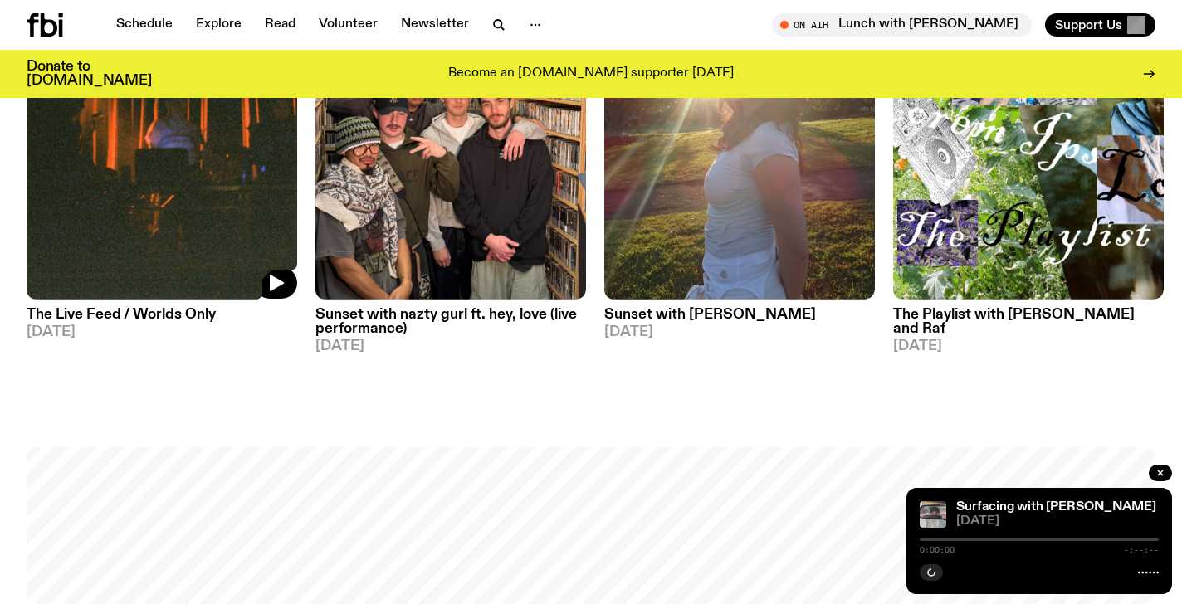
scroll to position [963, 0]
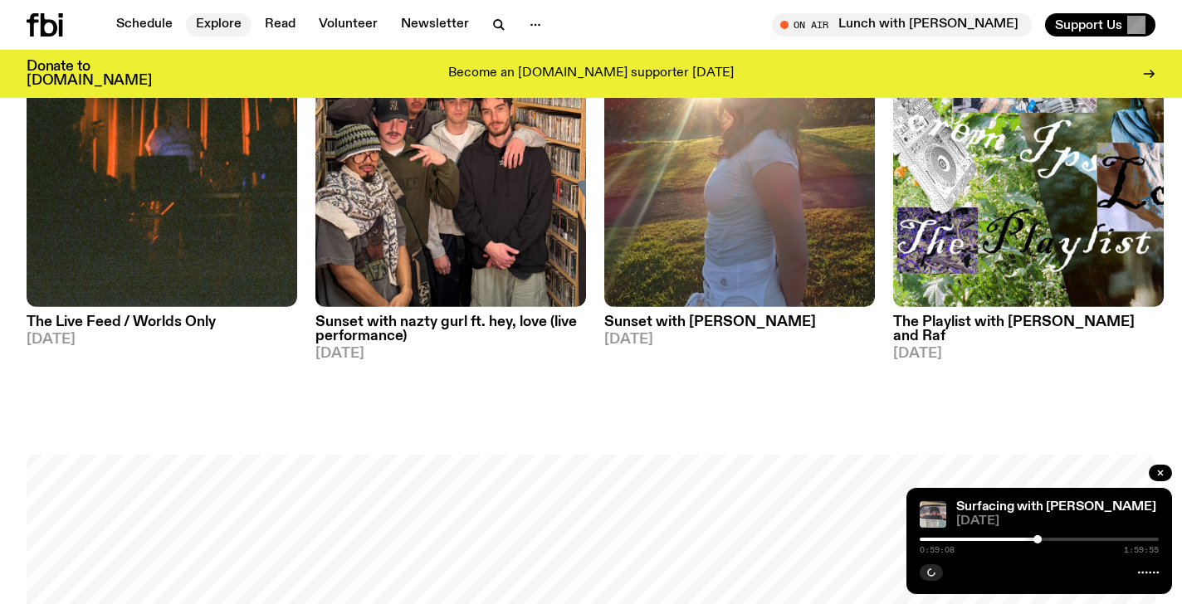
click at [202, 23] on link "Explore" at bounding box center [219, 24] width 66 height 23
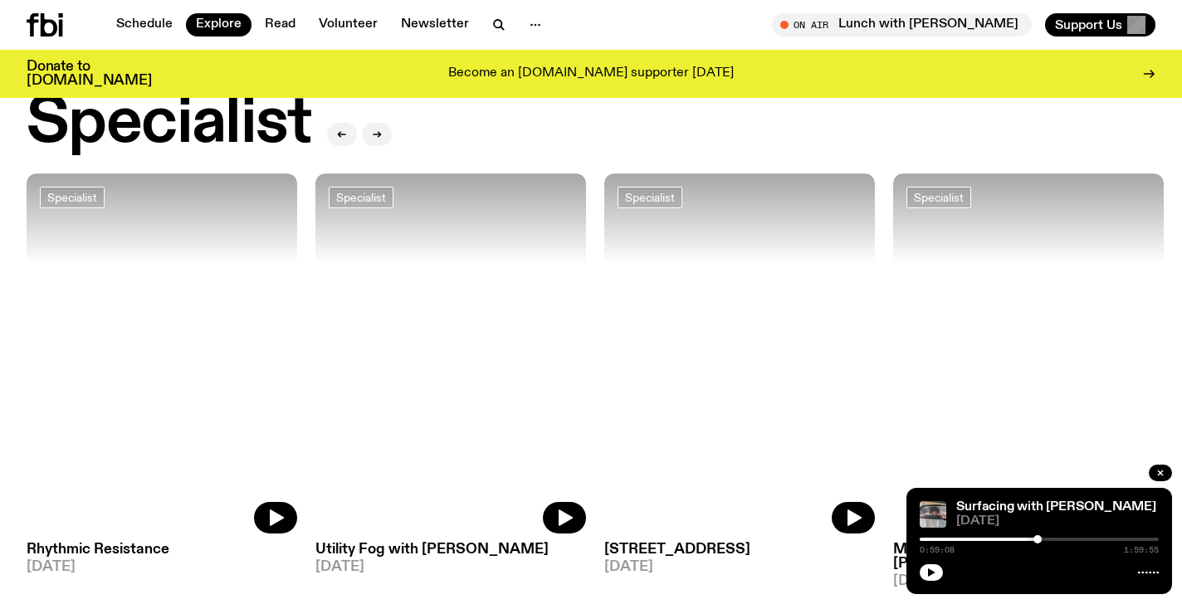
scroll to position [1246, 0]
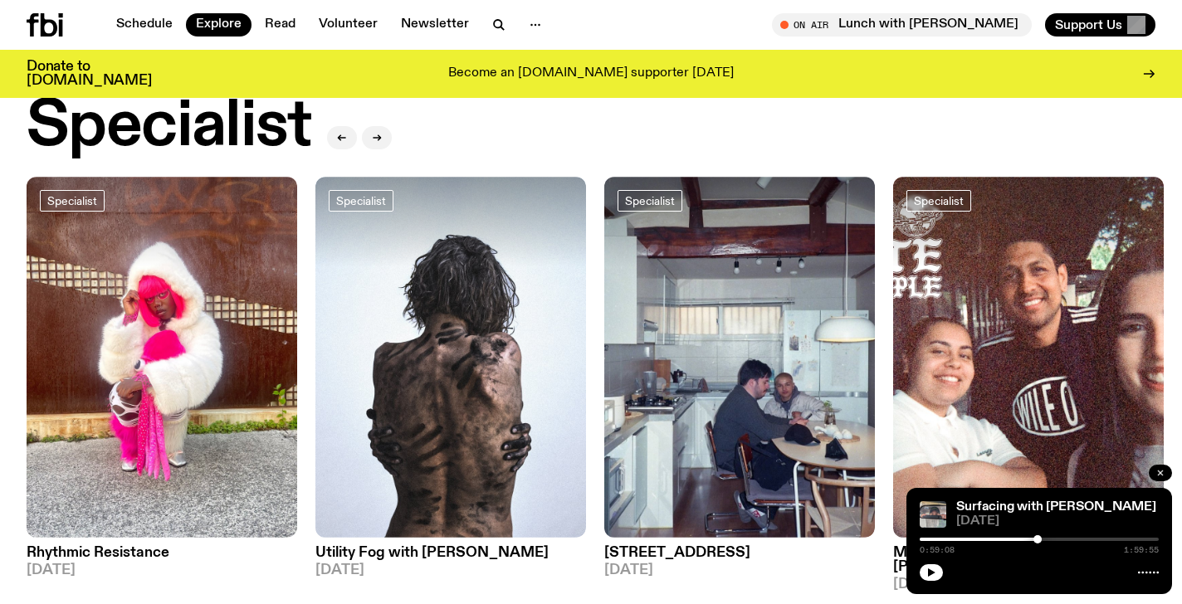
click at [1161, 475] on icon "button" at bounding box center [1160, 473] width 5 height 5
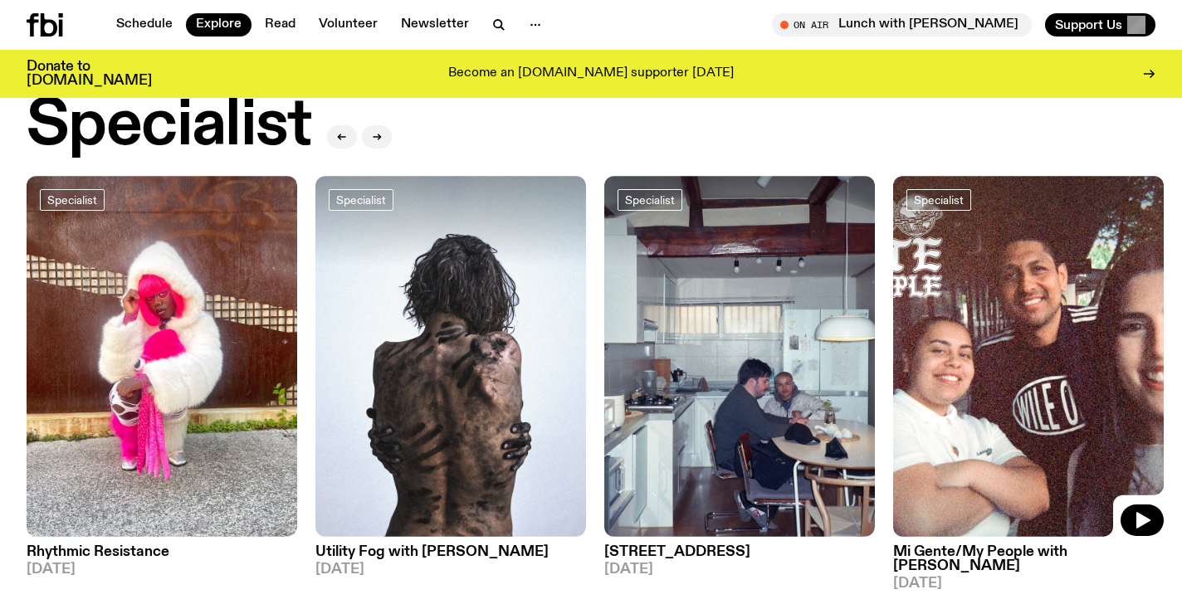
scroll to position [1251, 0]
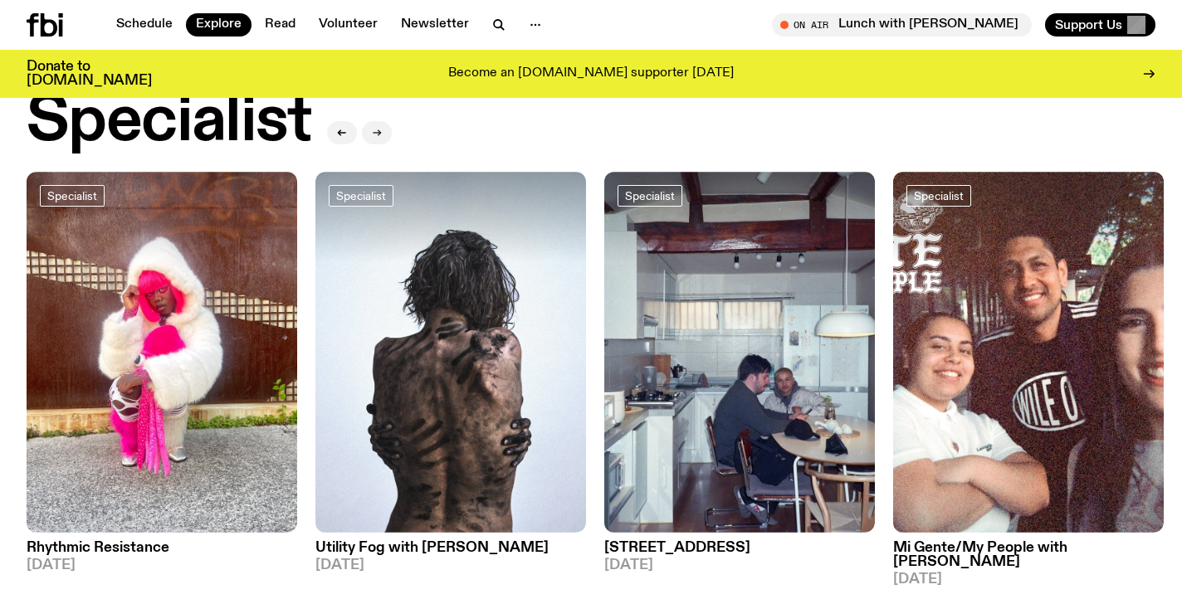
click at [381, 123] on button "button" at bounding box center [377, 132] width 30 height 23
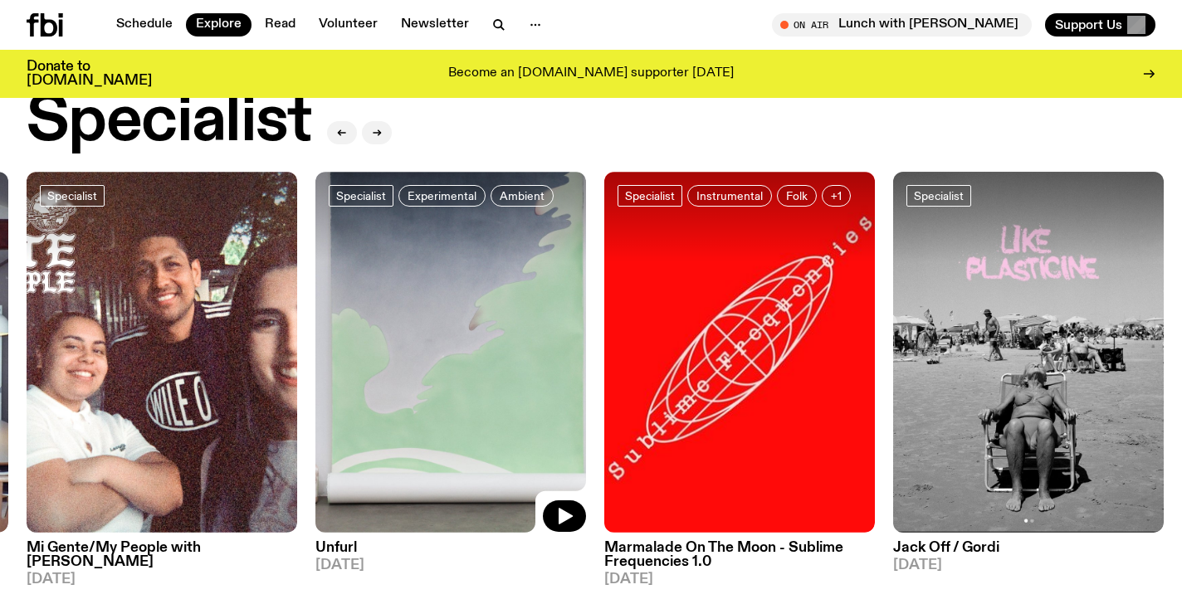
click at [419, 356] on img at bounding box center [450, 352] width 271 height 361
